Goal: Task Accomplishment & Management: Complete application form

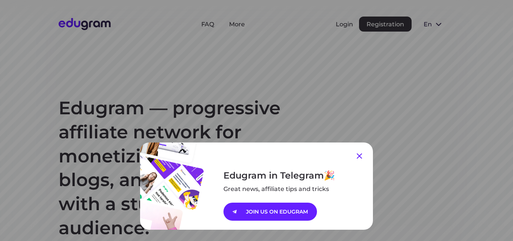
click at [355, 153] on icon at bounding box center [359, 155] width 9 height 9
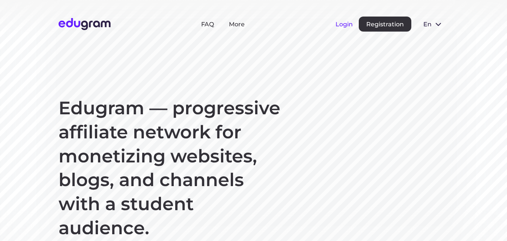
click at [350, 25] on button "Login" at bounding box center [343, 24] width 17 height 7
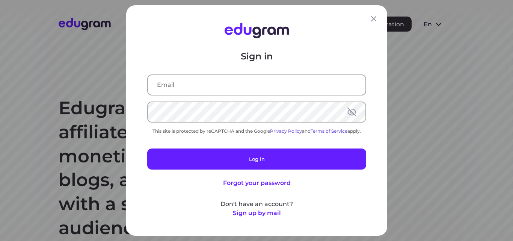
click at [260, 76] on input "text" at bounding box center [256, 85] width 217 height 20
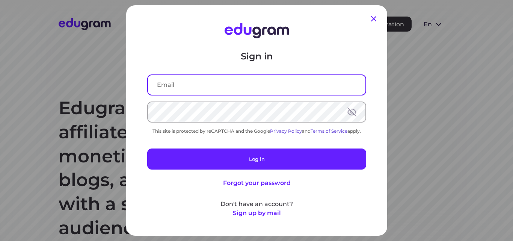
click at [369, 18] on icon at bounding box center [373, 18] width 9 height 9
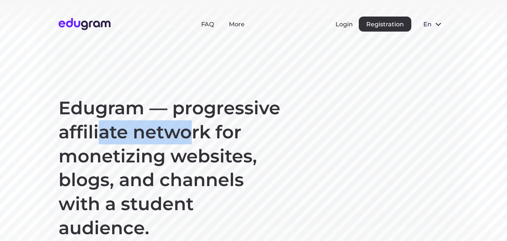
drag, startPoint x: 187, startPoint y: 77, endPoint x: 267, endPoint y: 115, distance: 89.0
click at [267, 115] on section "Edugram — progressive affiliate network for monetizing websites, blogs, and cha…" at bounding box center [253, 192] width 507 height 385
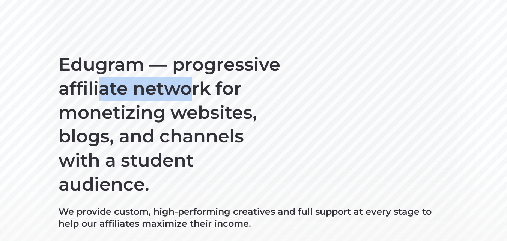
scroll to position [113, 0]
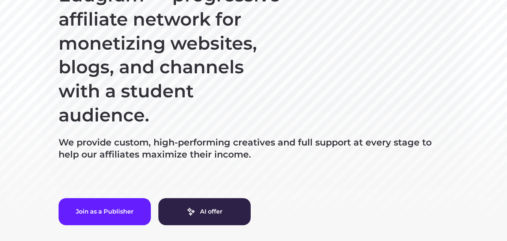
click at [258, 115] on h1 "Edugram — progressive affiliate network for monetizing websites, blogs, and cha…" at bounding box center [171, 55] width 225 height 144
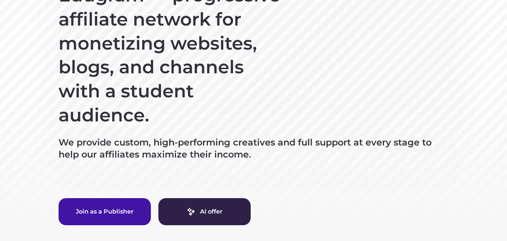
click at [126, 205] on button "Join as a Publisher" at bounding box center [105, 211] width 92 height 27
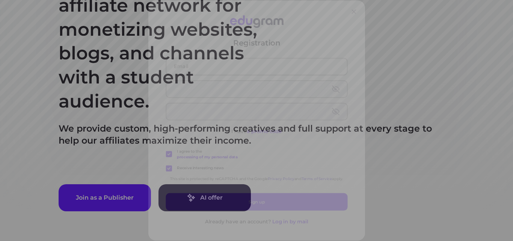
scroll to position [150, 0]
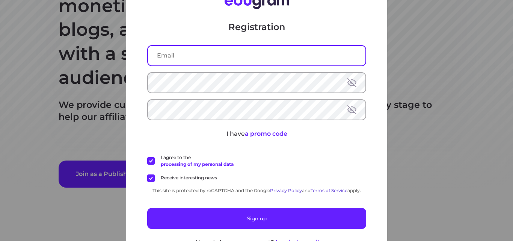
click at [232, 56] on input "text" at bounding box center [256, 56] width 217 height 20
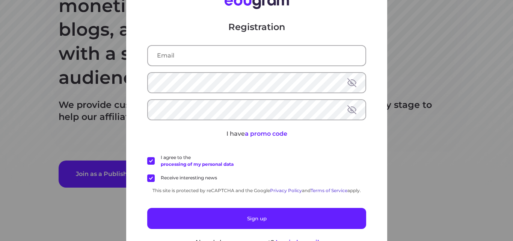
click at [401, 26] on div "Registration I have a promo code I agree to the processing of my personal data …" at bounding box center [256, 120] width 513 height 241
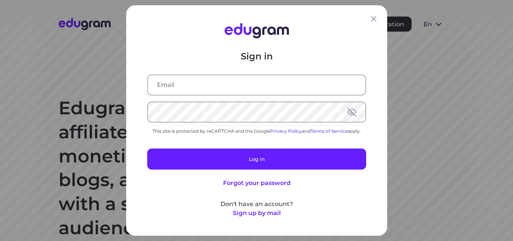
click at [435, 18] on div "Sign in This site is protected by reCAPTCHA and the Google Privacy Policy and T…" at bounding box center [256, 120] width 513 height 241
drag, startPoint x: 95, startPoint y: 30, endPoint x: 67, endPoint y: 0, distance: 41.4
click at [95, 31] on div "Sign in This site is protected by reCAPTCHA and the Google Privacy Policy and T…" at bounding box center [256, 120] width 513 height 241
